Goal: Task Accomplishment & Management: Use online tool/utility

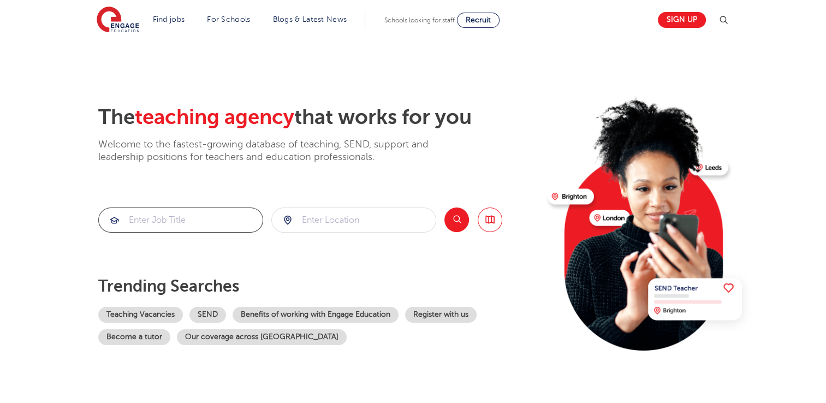
click at [178, 227] on input "search" at bounding box center [181, 220] width 164 height 24
type input "geography"
click at [307, 220] on input "search" at bounding box center [354, 220] width 164 height 24
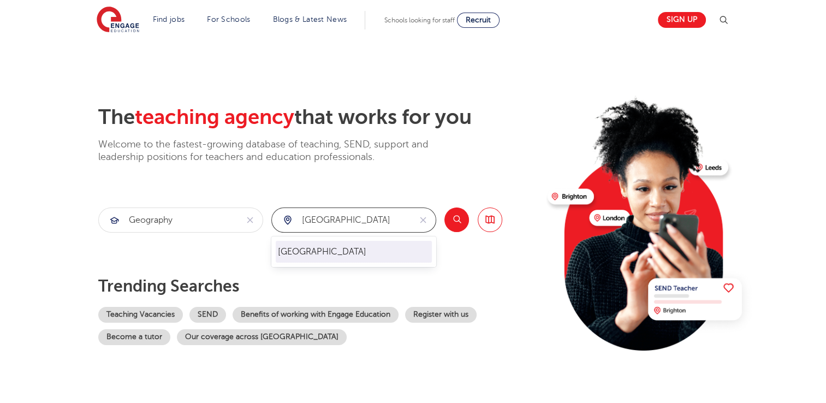
click at [295, 252] on li "[GEOGRAPHIC_DATA]" at bounding box center [354, 252] width 156 height 22
type input "[GEOGRAPHIC_DATA]"
click at [455, 219] on button "Search" at bounding box center [456, 219] width 25 height 25
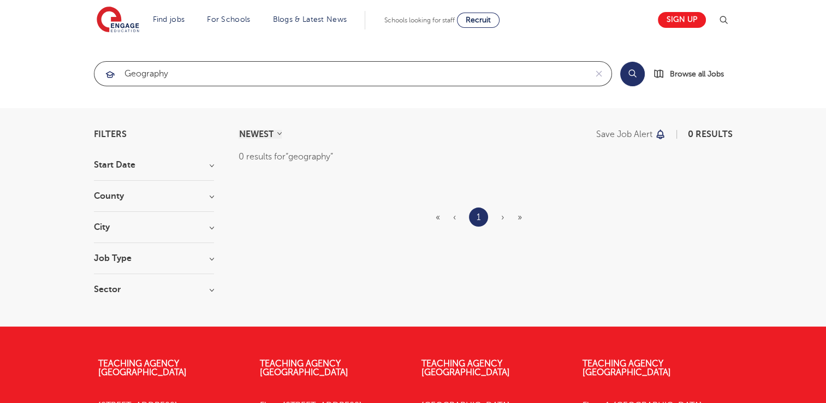
click at [176, 72] on input "geography" at bounding box center [340, 74] width 492 height 24
type input "g"
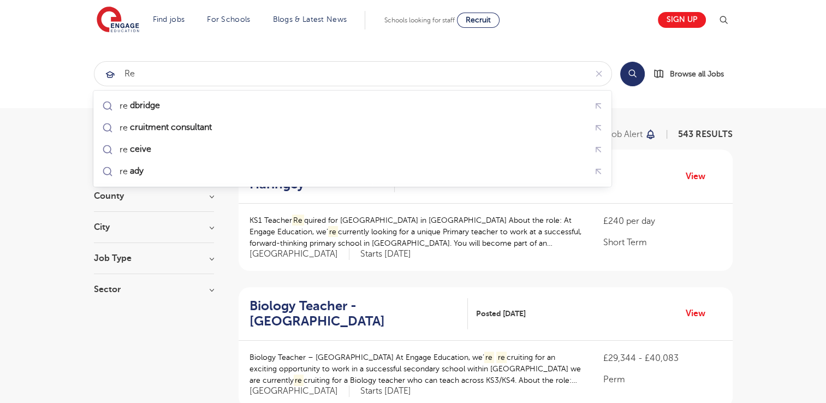
click at [629, 73] on button "Search" at bounding box center [632, 74] width 25 height 25
click at [629, 77] on button "Search" at bounding box center [632, 74] width 25 height 25
click at [150, 73] on input "re" at bounding box center [340, 74] width 492 height 24
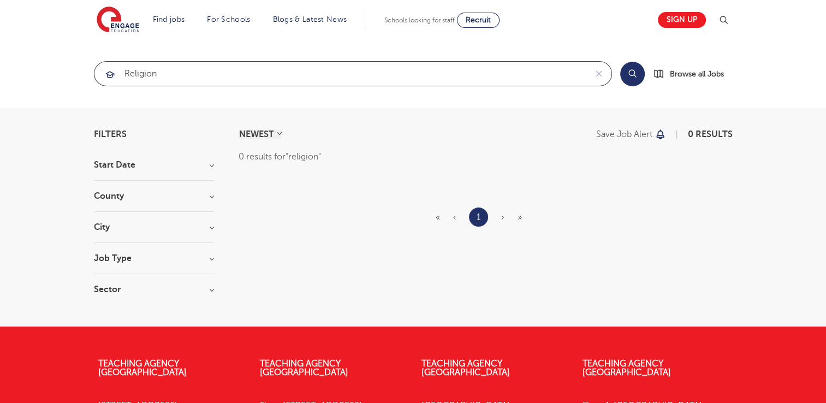
type input "religion"
click at [623, 80] on button "Search" at bounding box center [632, 74] width 25 height 25
click at [605, 69] on button "reset" at bounding box center [598, 74] width 25 height 24
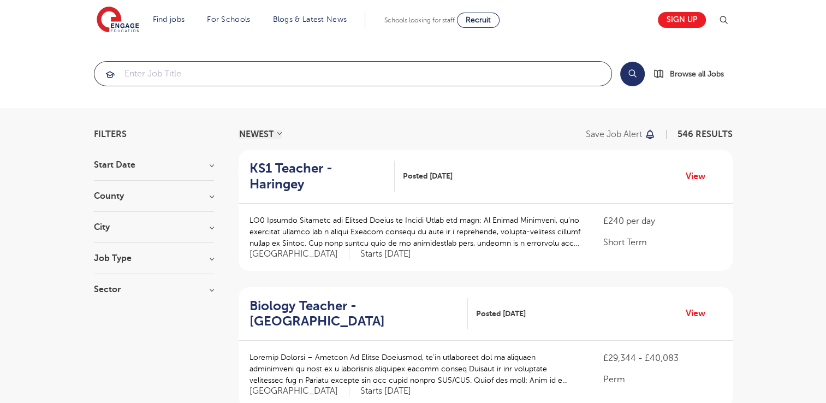
click at [602, 69] on input "search" at bounding box center [352, 74] width 517 height 24
